Goal: Find specific page/section: Find specific page/section

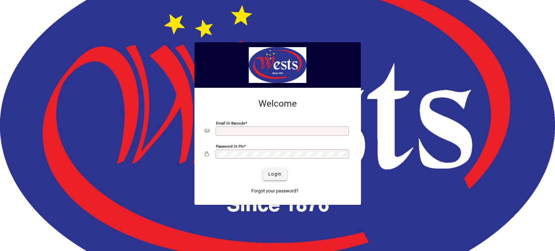
type input "**********"
click at [276, 173] on span "Login" at bounding box center [274, 174] width 13 height 7
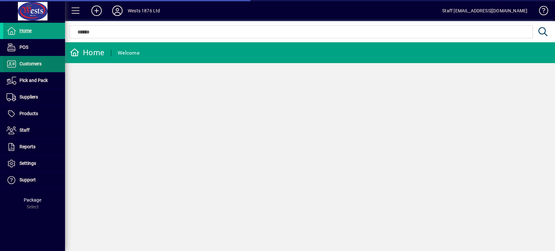
click at [57, 63] on span at bounding box center [34, 64] width 62 height 16
